Goal: Check status

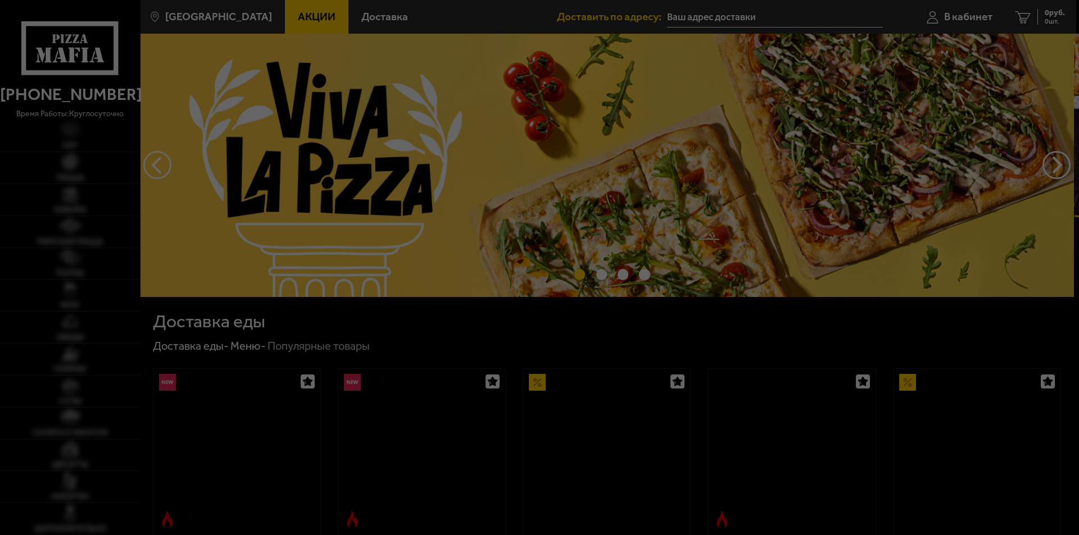
type input "[STREET_ADDRESS]"
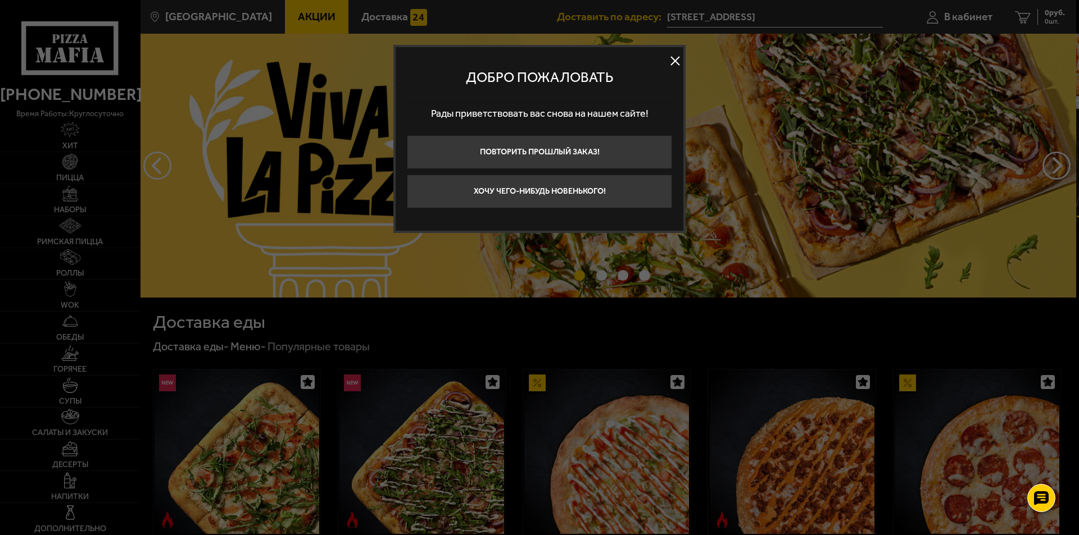
click at [765, 111] on div at bounding box center [539, 267] width 1079 height 535
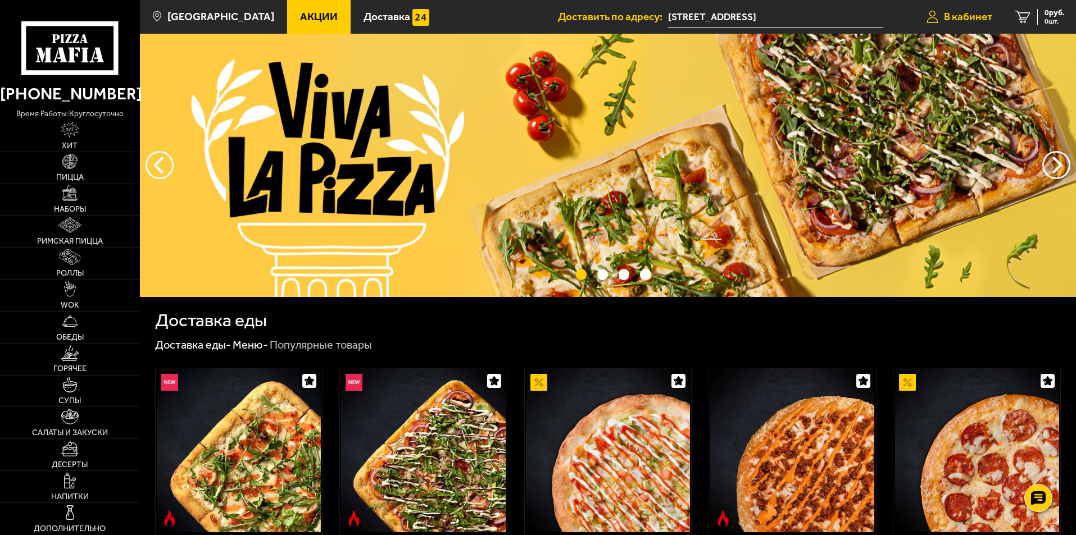
click at [969, 18] on span "В кабинет" at bounding box center [968, 16] width 48 height 11
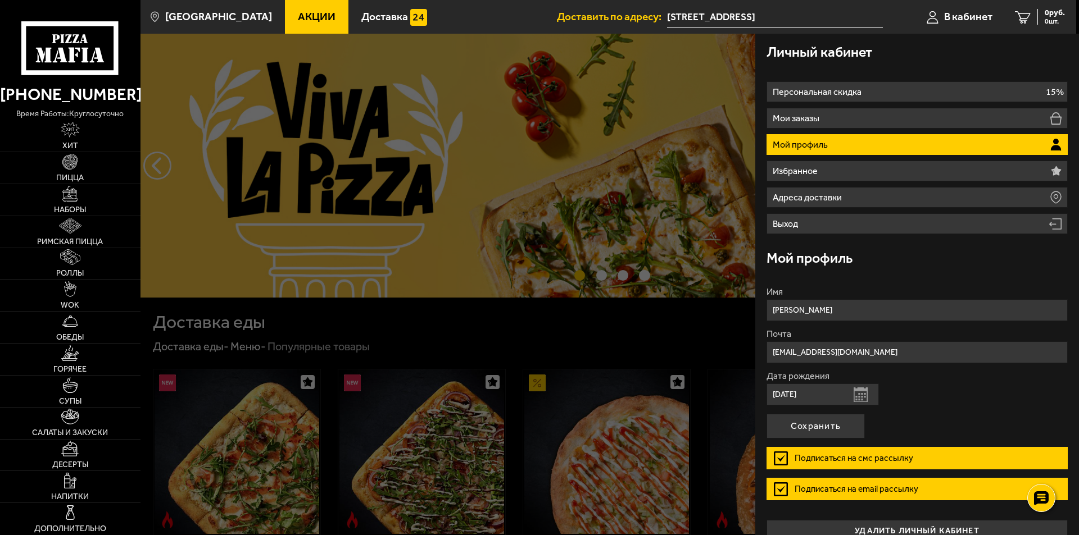
click at [622, 101] on div at bounding box center [679, 301] width 1079 height 535
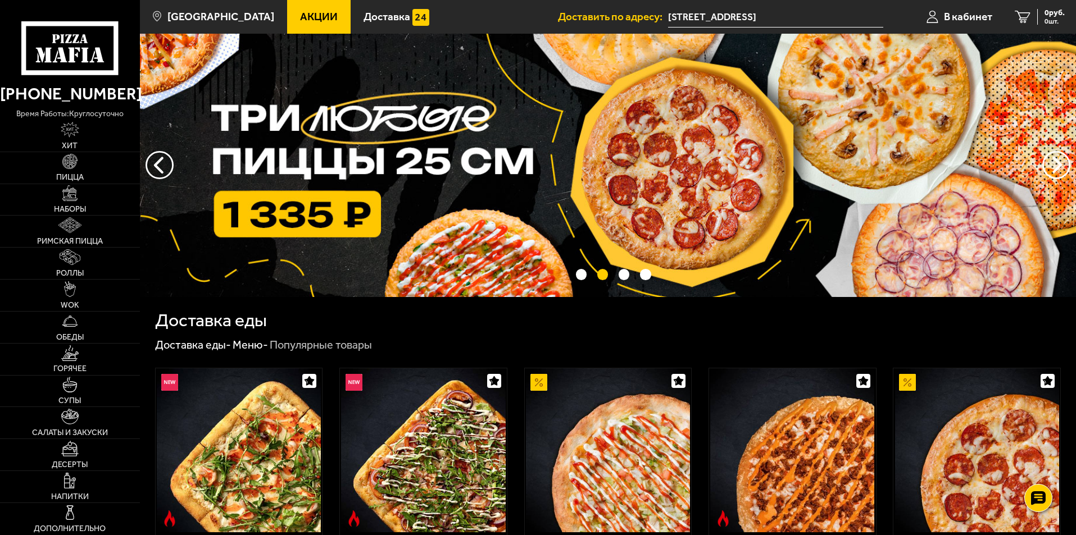
click at [312, 13] on span "Акции" at bounding box center [319, 16] width 38 height 11
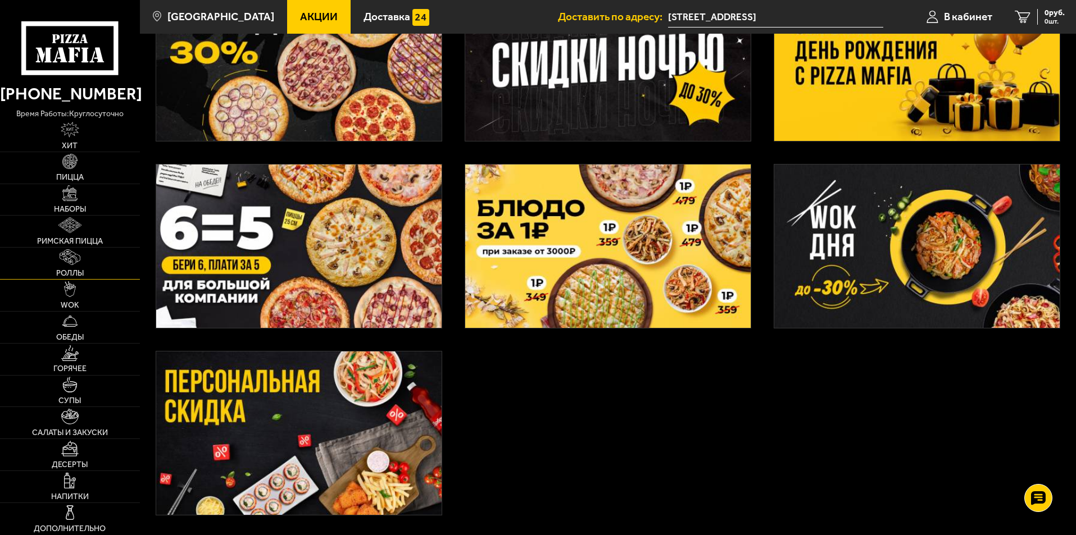
scroll to position [404, 0]
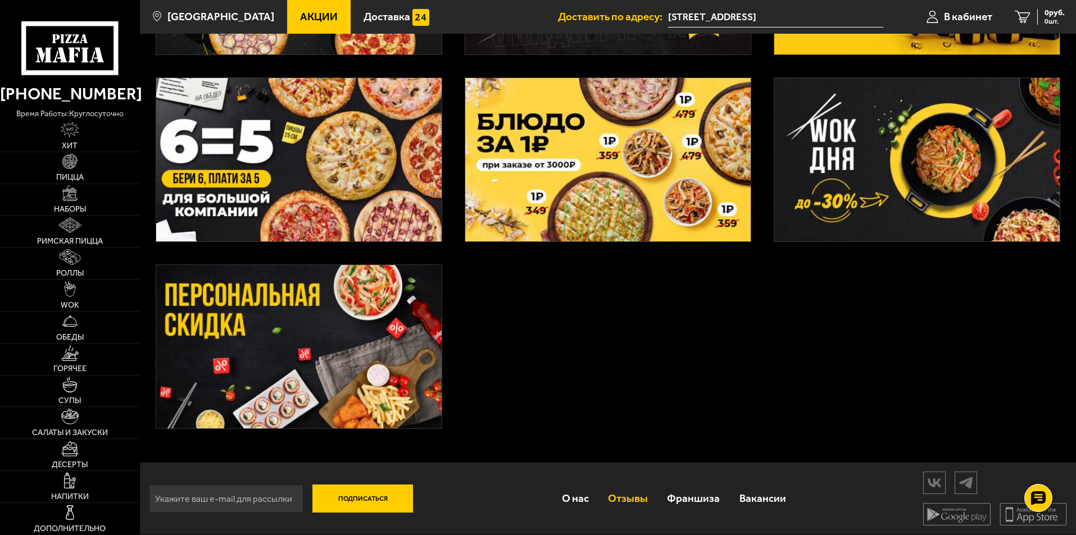
click at [637, 495] on link "Отзывы" at bounding box center [627, 498] width 59 height 37
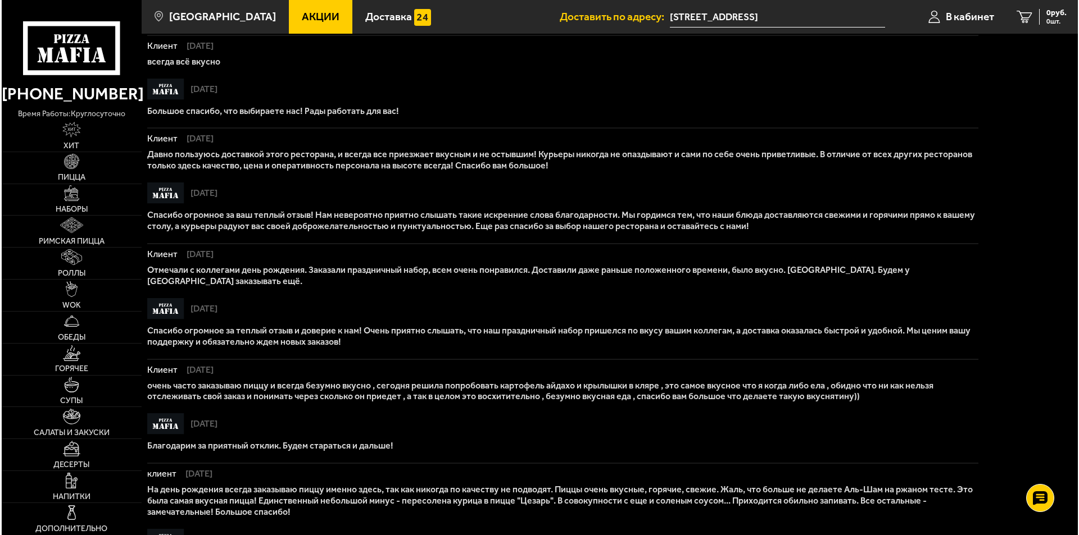
scroll to position [358, 0]
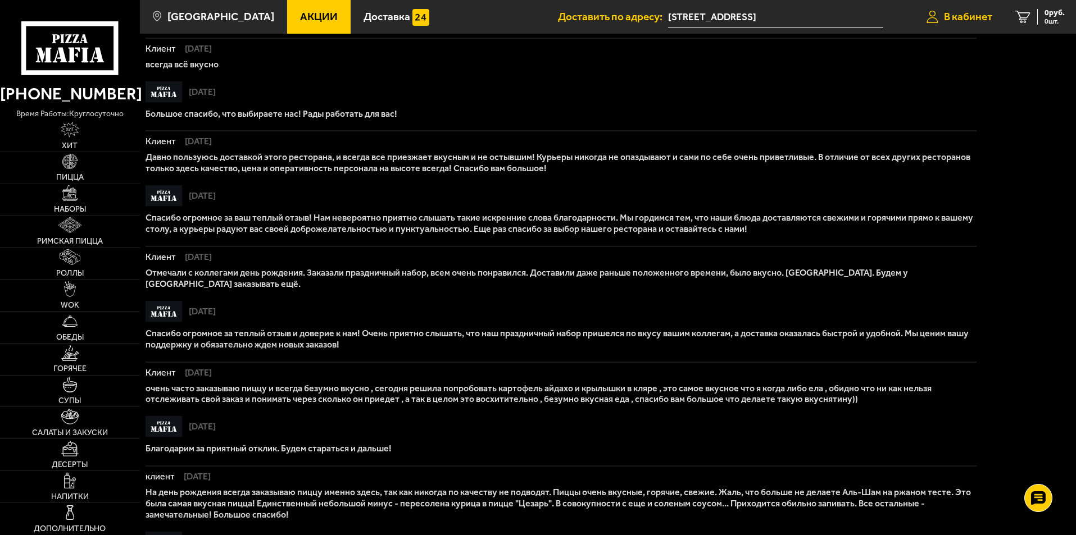
click at [953, 15] on span "В кабинет" at bounding box center [968, 16] width 48 height 11
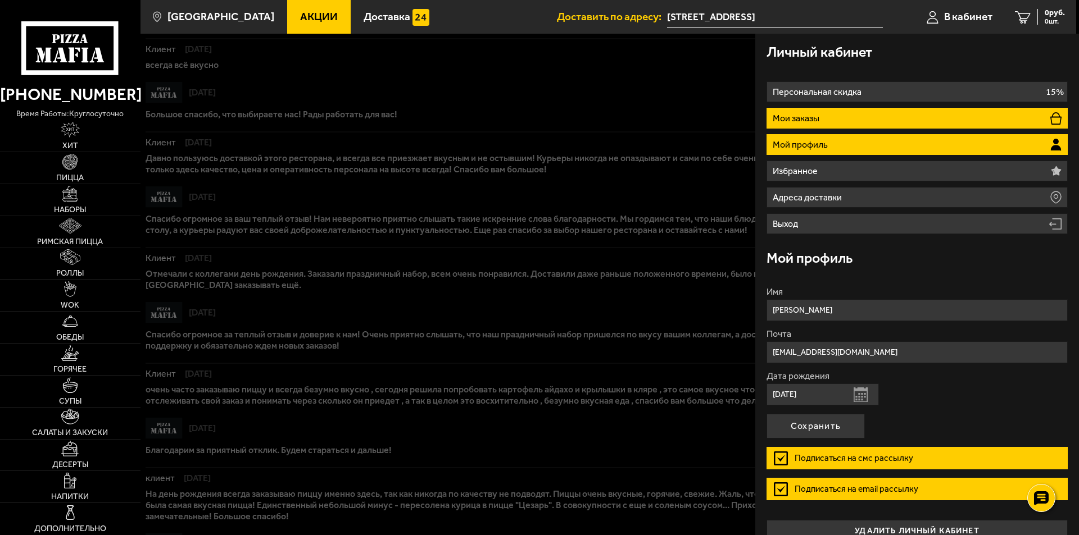
click at [799, 119] on p "Мои заказы" at bounding box center [796, 118] width 49 height 9
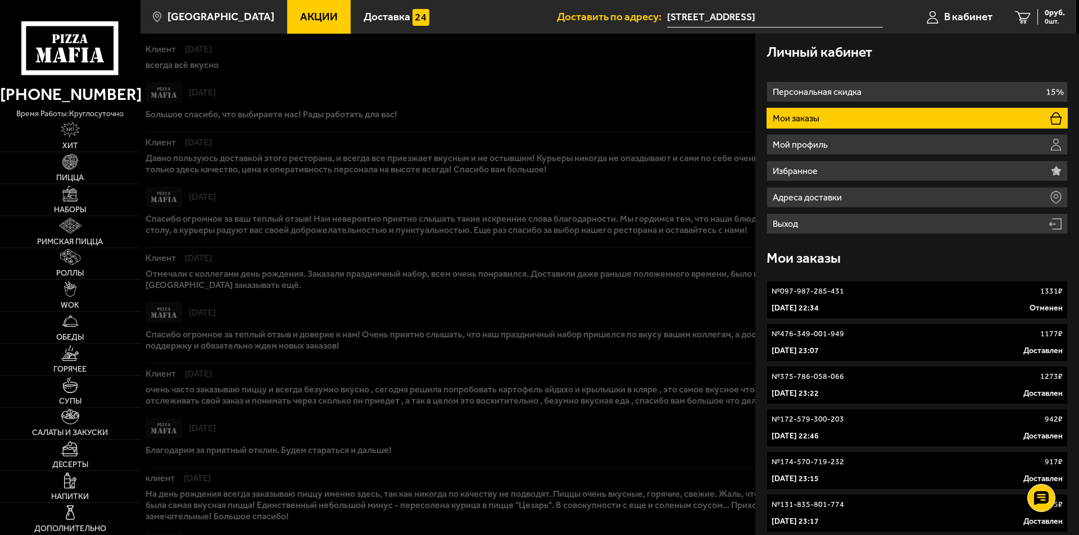
click at [784, 304] on p "[DATE] 22:34" at bounding box center [794, 308] width 47 height 11
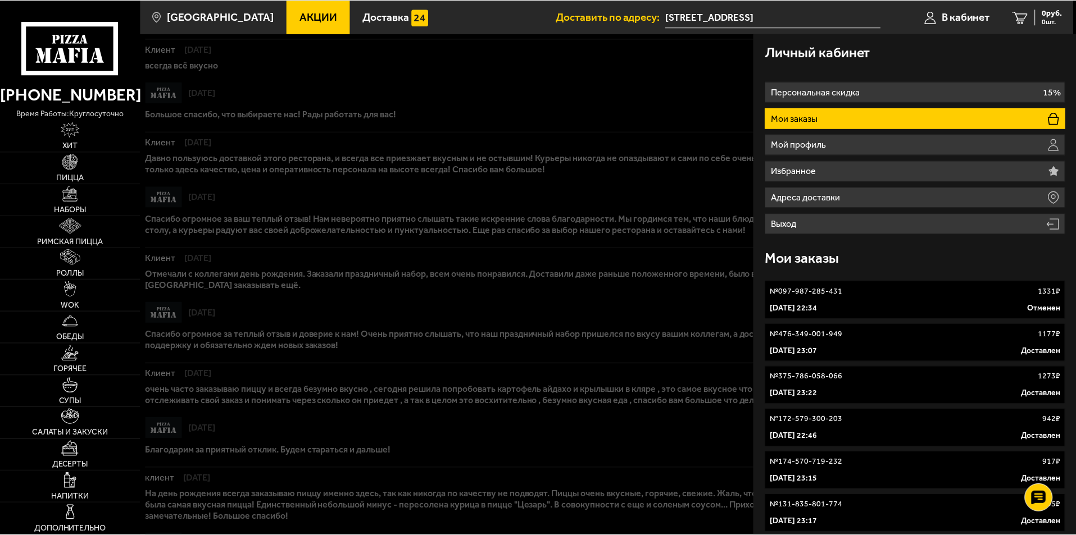
scroll to position [1, 0]
